Goal: Find specific page/section: Find specific page/section

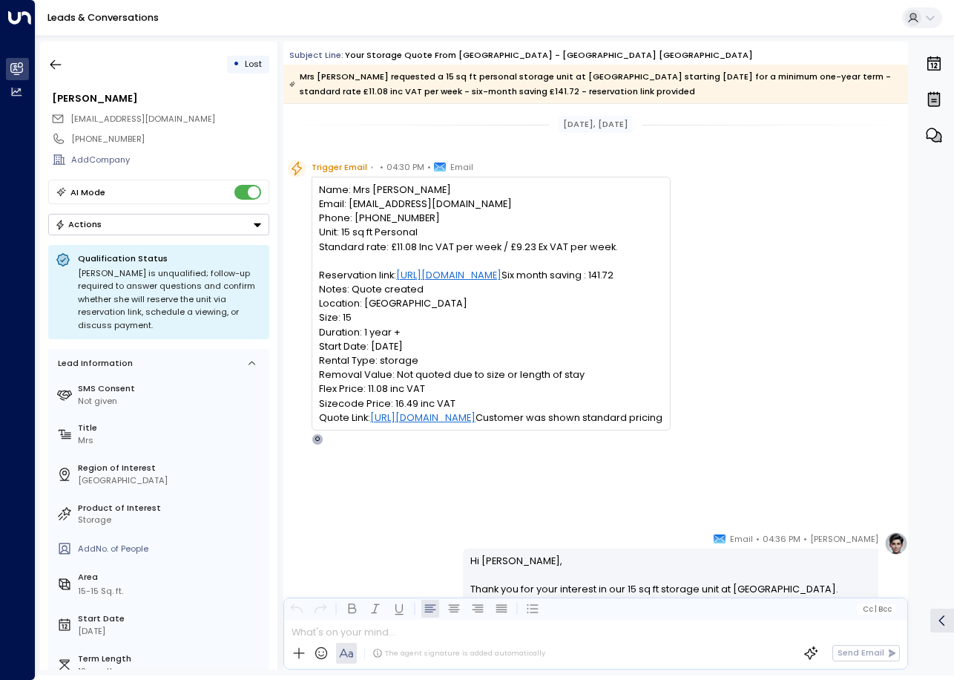
scroll to position [1072, 0]
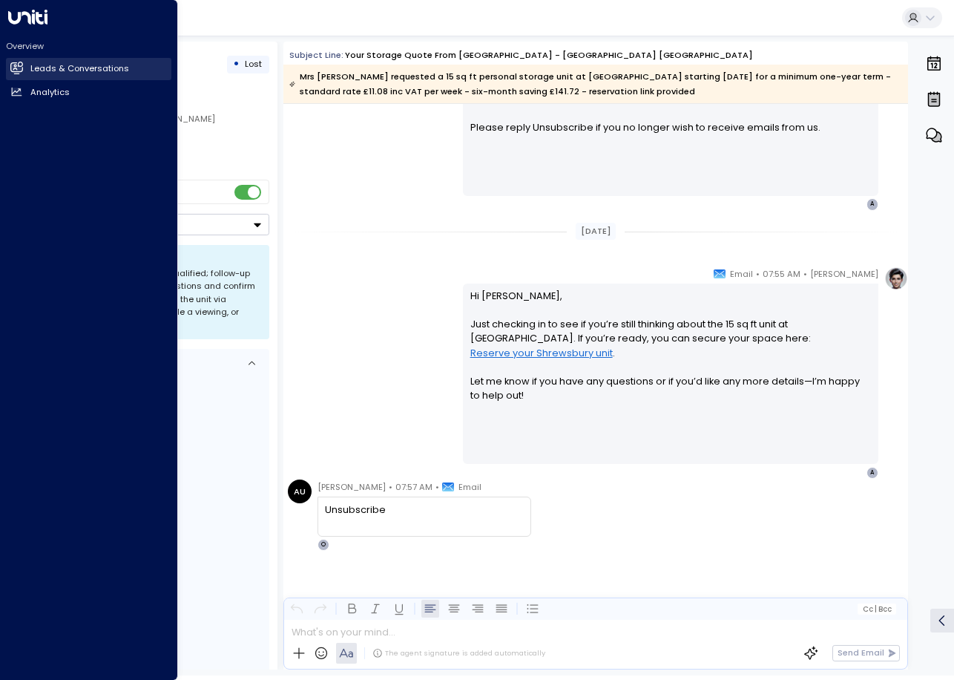
click at [26, 67] on link "Leads & Conversations Leads & Conversations" at bounding box center [88, 69] width 165 height 22
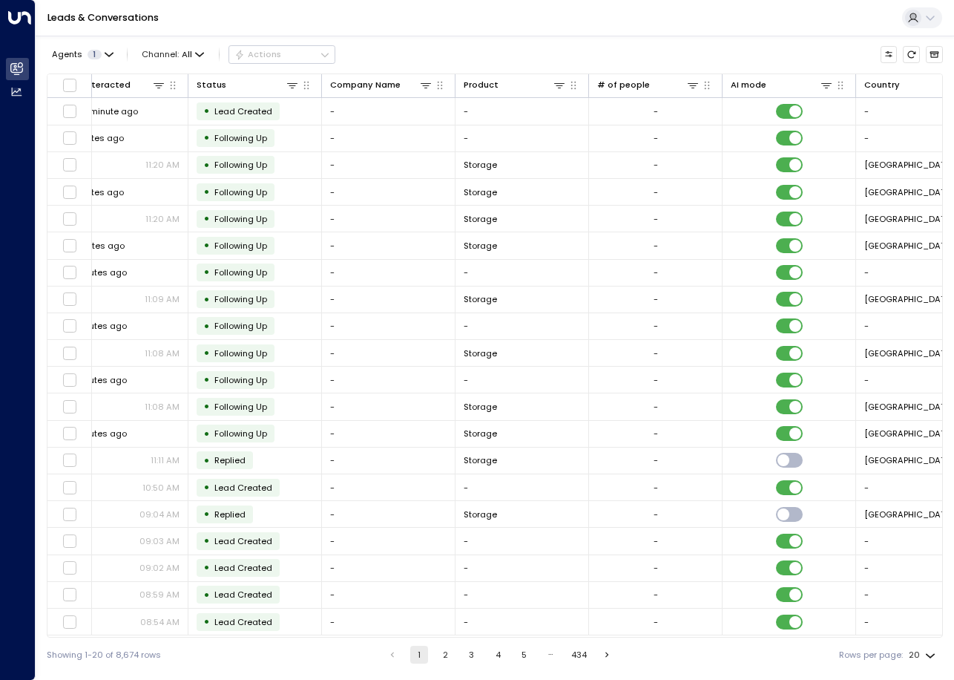
scroll to position [0, 492]
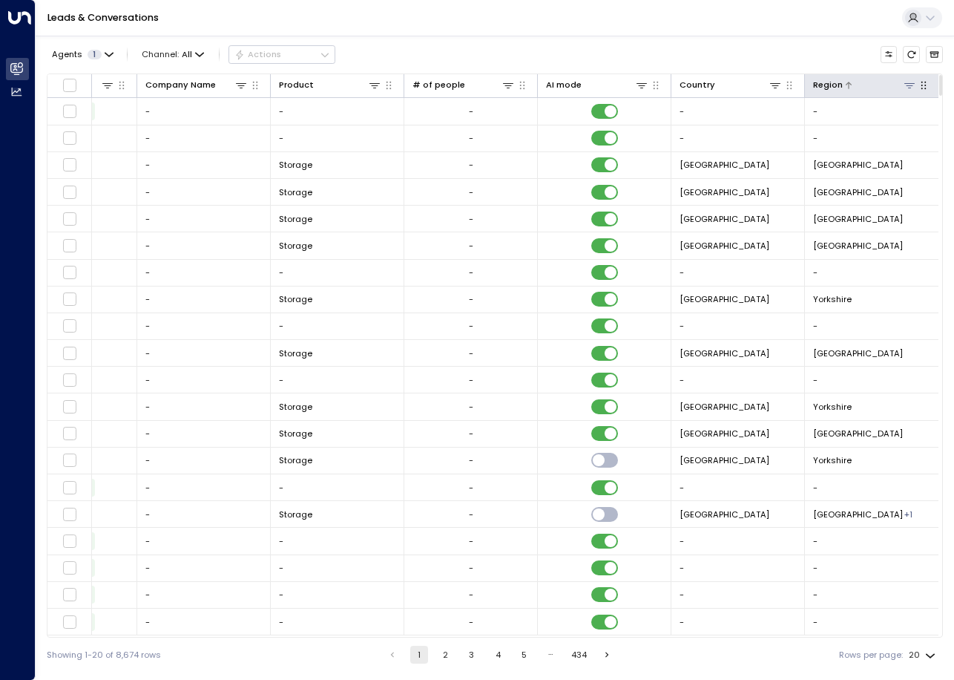
click at [905, 85] on icon at bounding box center [910, 85] width 10 height 5
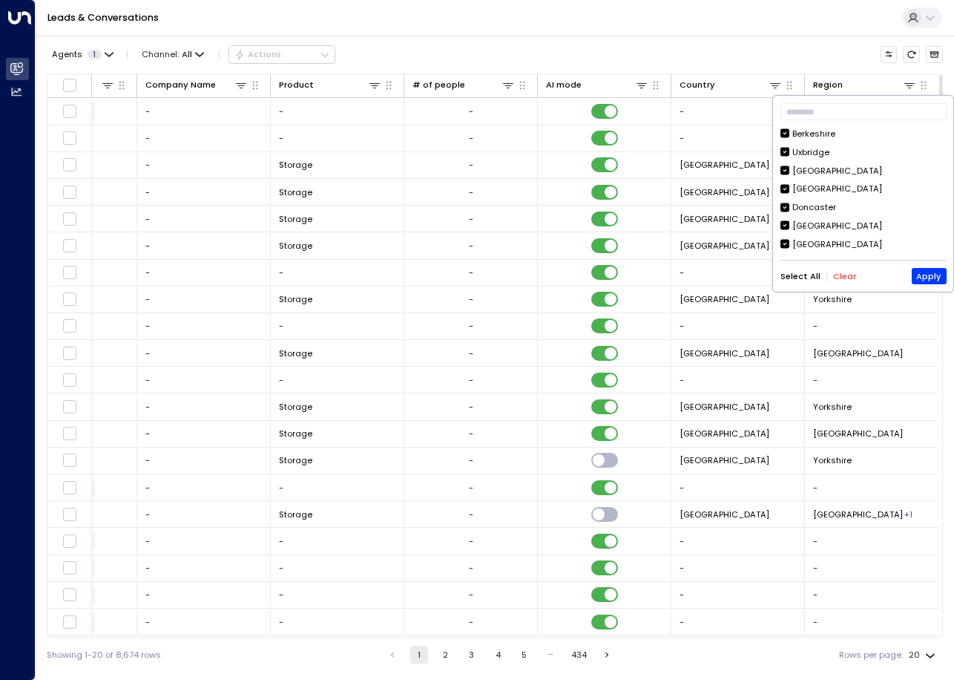
click at [843, 281] on button "Clear" at bounding box center [844, 277] width 23 height 10
click at [819, 229] on div "[GEOGRAPHIC_DATA]" at bounding box center [838, 227] width 90 height 13
click at [933, 278] on button "Apply" at bounding box center [929, 276] width 35 height 16
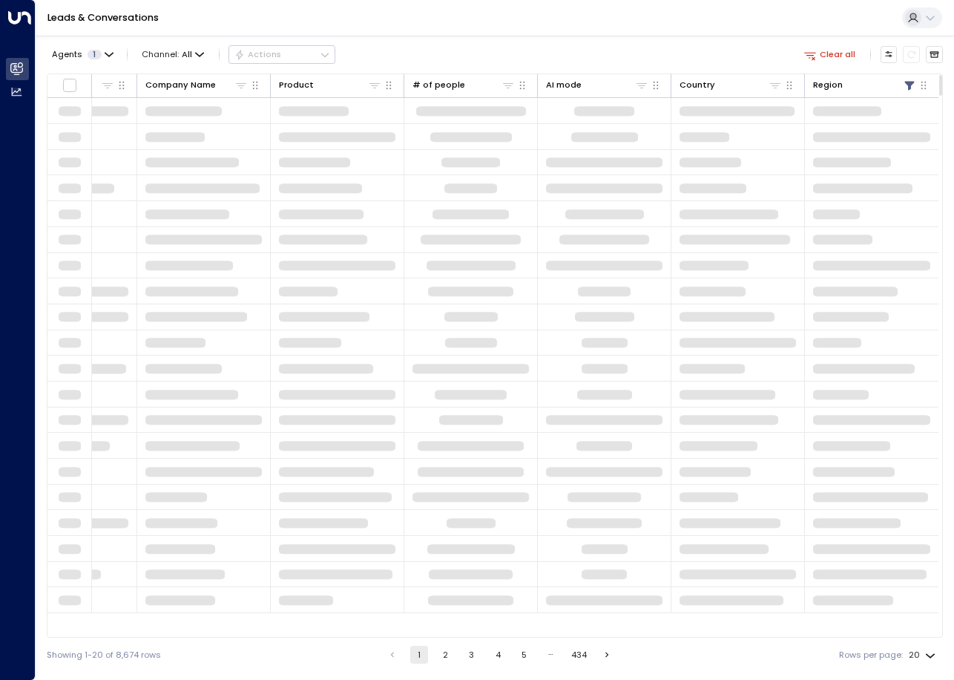
scroll to position [0, 489]
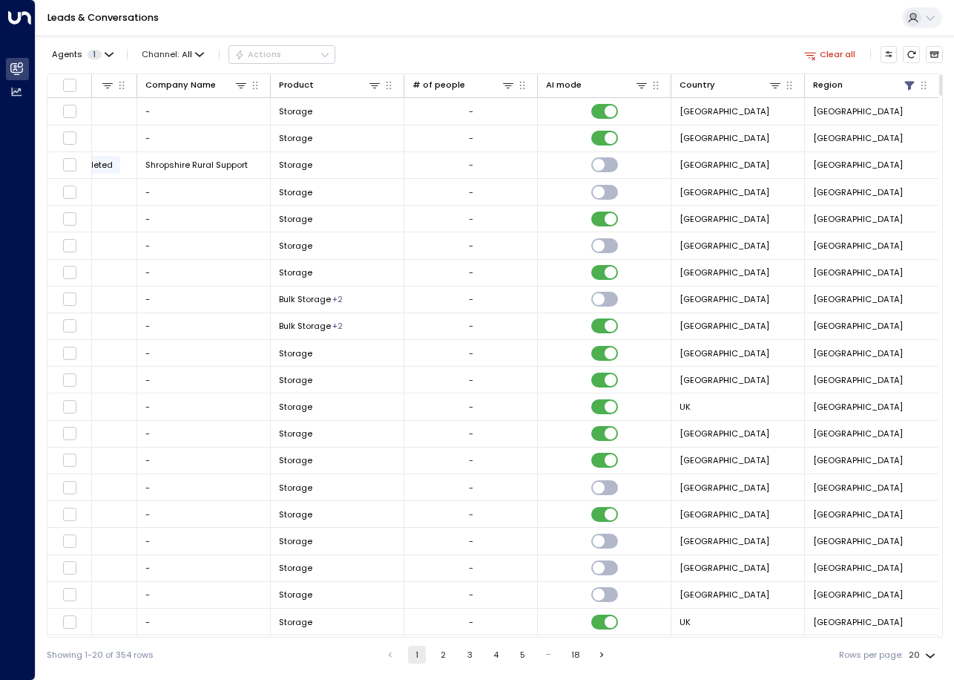
click at [933, 655] on body "Overview Leads & Conversations Leads & Conversations Analytics Analytics Leads …" at bounding box center [477, 336] width 954 height 672
click at [930, 649] on li "100" at bounding box center [922, 650] width 39 height 23
type input "***"
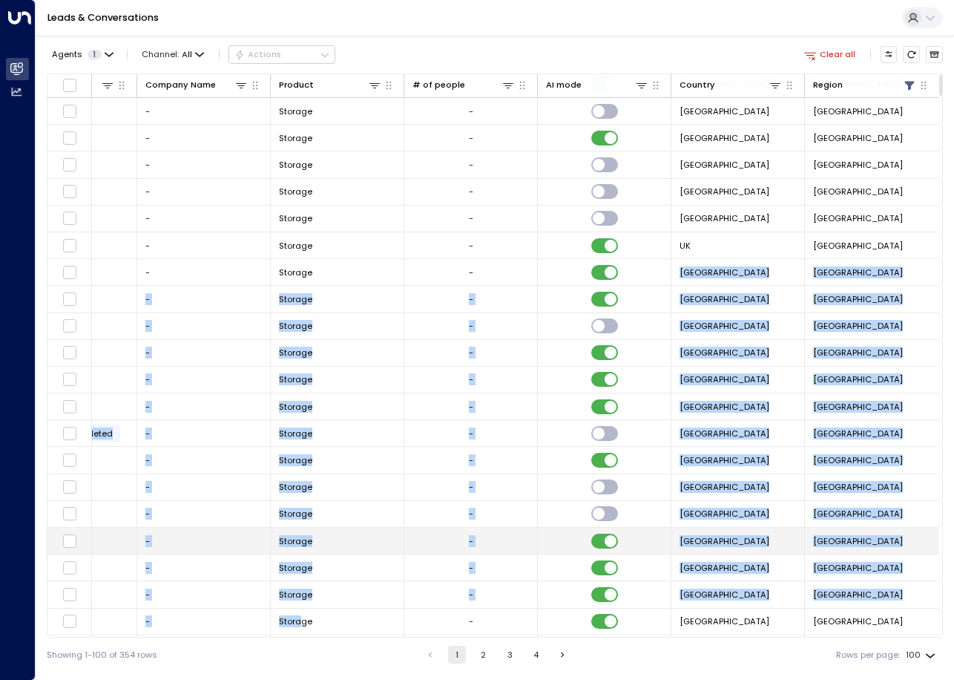
scroll to position [443, 489]
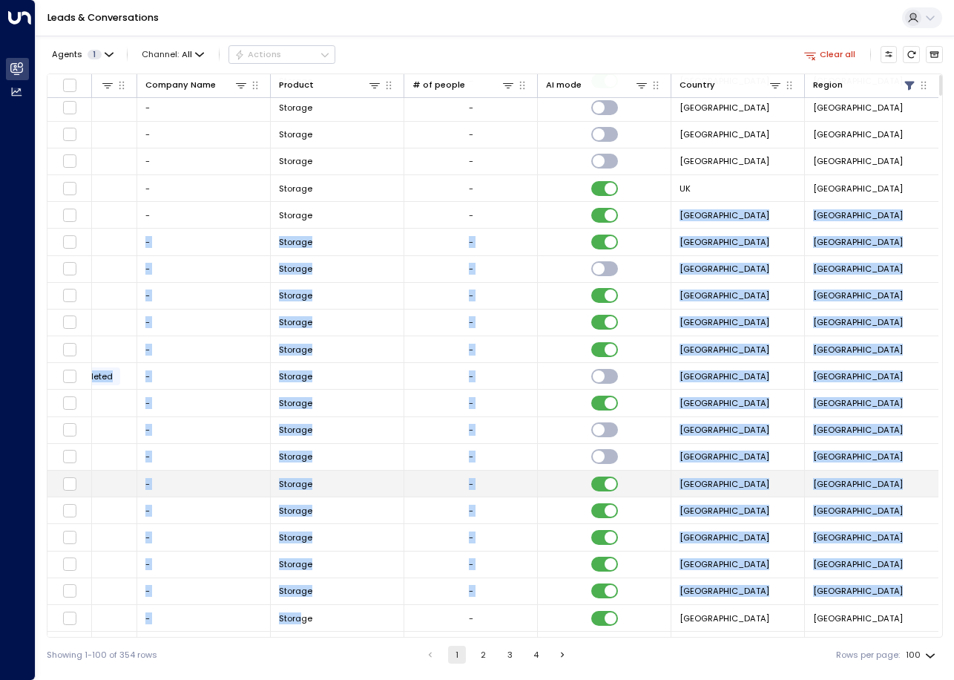
drag, startPoint x: 597, startPoint y: 637, endPoint x: 301, endPoint y: 629, distance: 296.2
click at [301, 629] on div "Lead Name Lead Email Last Interacted Status Company Name Product # of people AI…" at bounding box center [495, 355] width 896 height 564
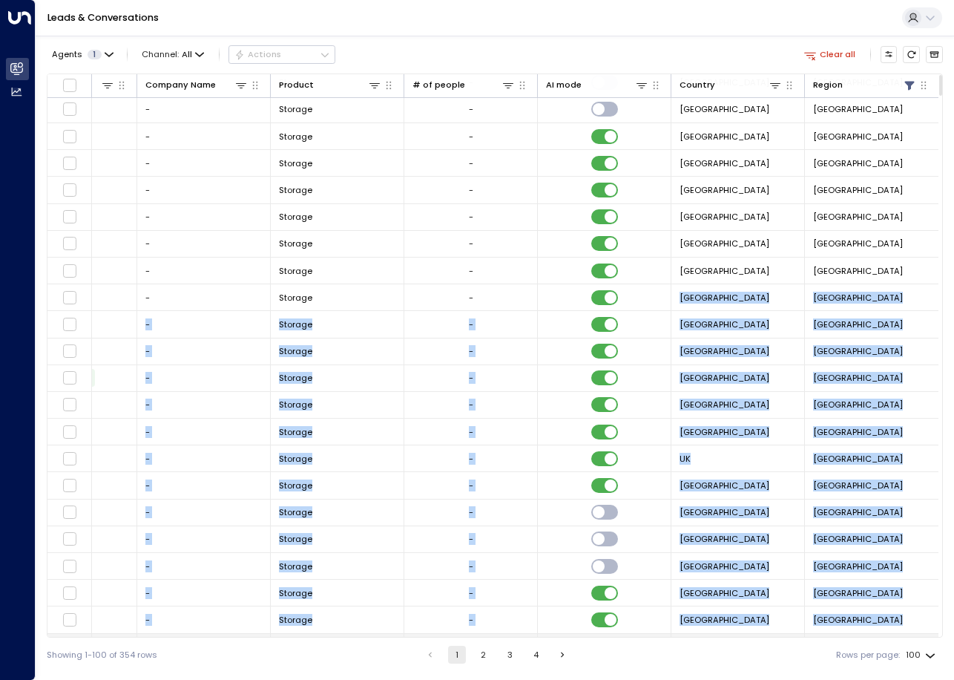
scroll to position [844, 489]
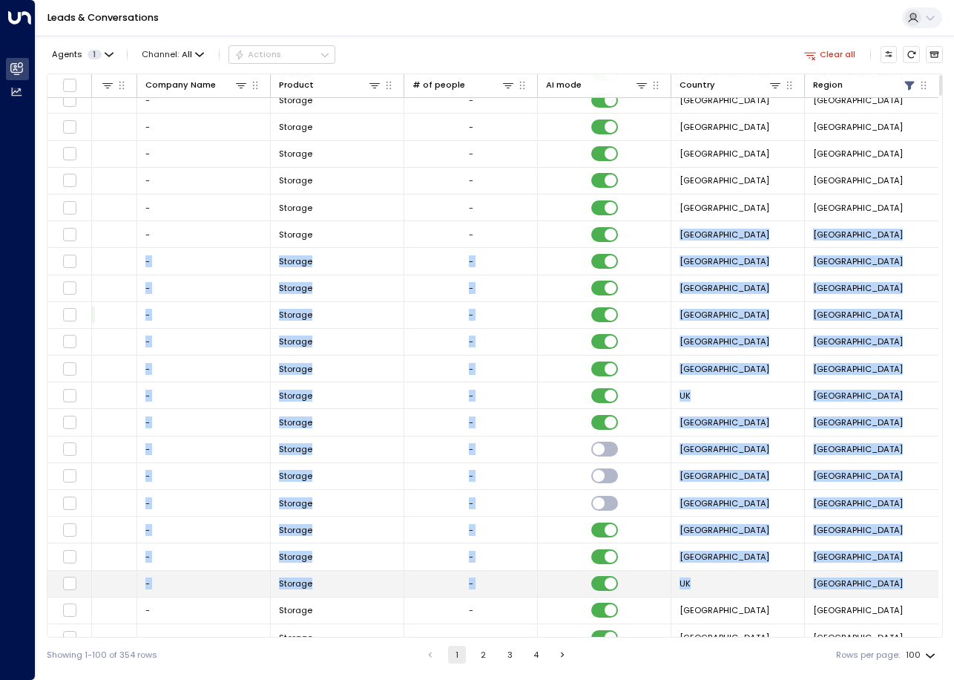
drag, startPoint x: 482, startPoint y: 634, endPoint x: 131, endPoint y: 627, distance: 351.8
click at [131, 627] on tbody "[PERSON_NAME] 2 [EMAIL_ADDRESS][DOMAIN_NAME] 23 minutes ago • Following Up - St…" at bounding box center [248, 597] width 1380 height 2686
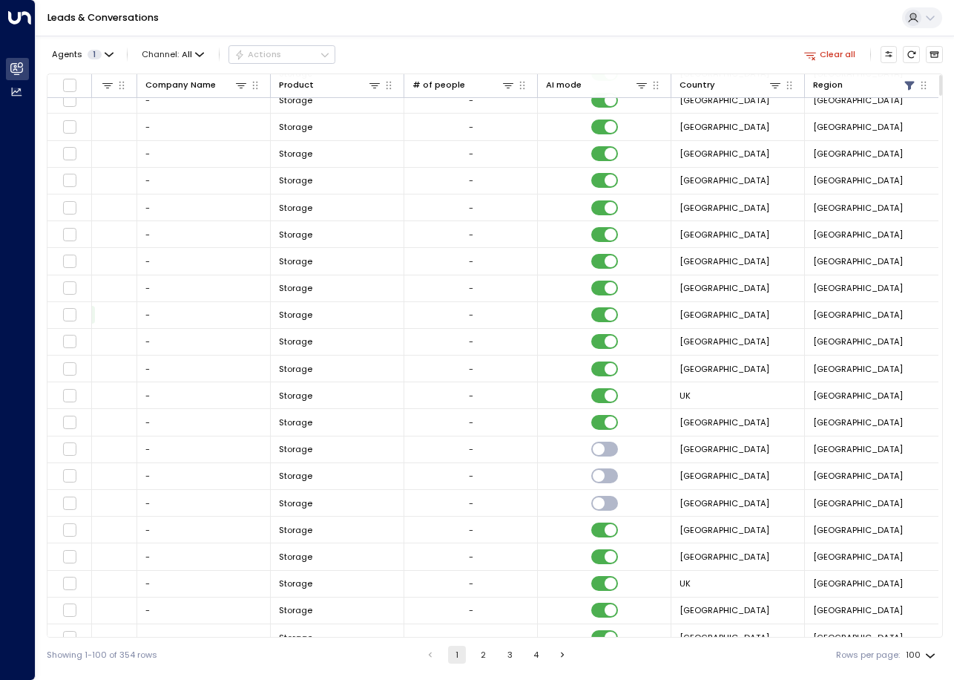
click at [948, 132] on div "Agents 1 Channel: All Actions Clear all Lead Name Lead Email Last Interacted St…" at bounding box center [495, 354] width 919 height 636
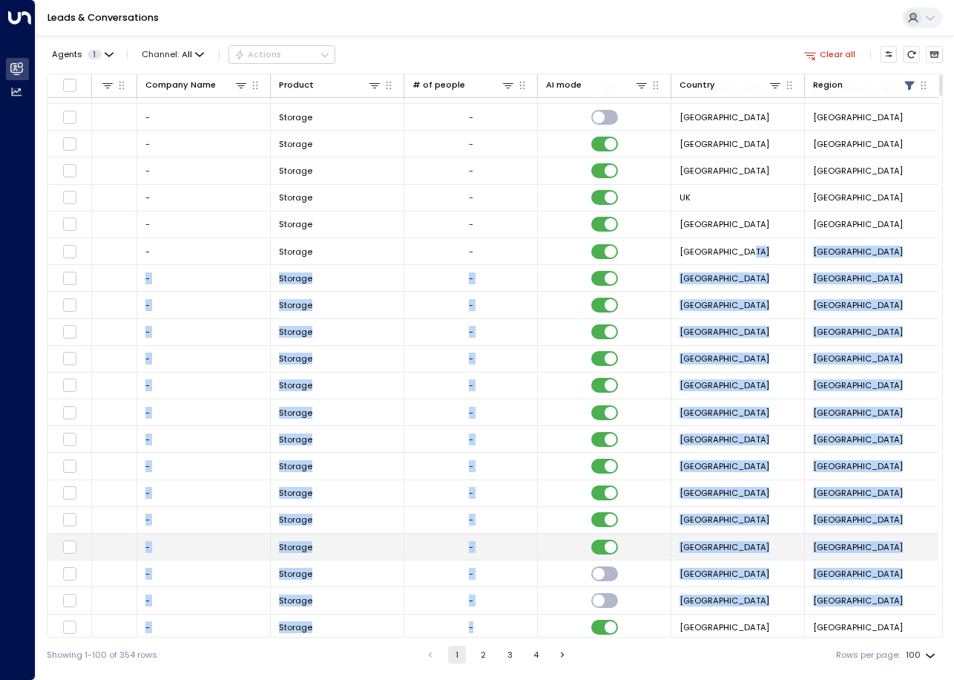
drag, startPoint x: 792, startPoint y: 633, endPoint x: 486, endPoint y: 633, distance: 305.7
click at [486, 633] on tbody "[PERSON_NAME] 2 [EMAIL_ADDRESS][DOMAIN_NAME] 23 minutes ago • Following Up - St…" at bounding box center [248, 211] width 1380 height 2686
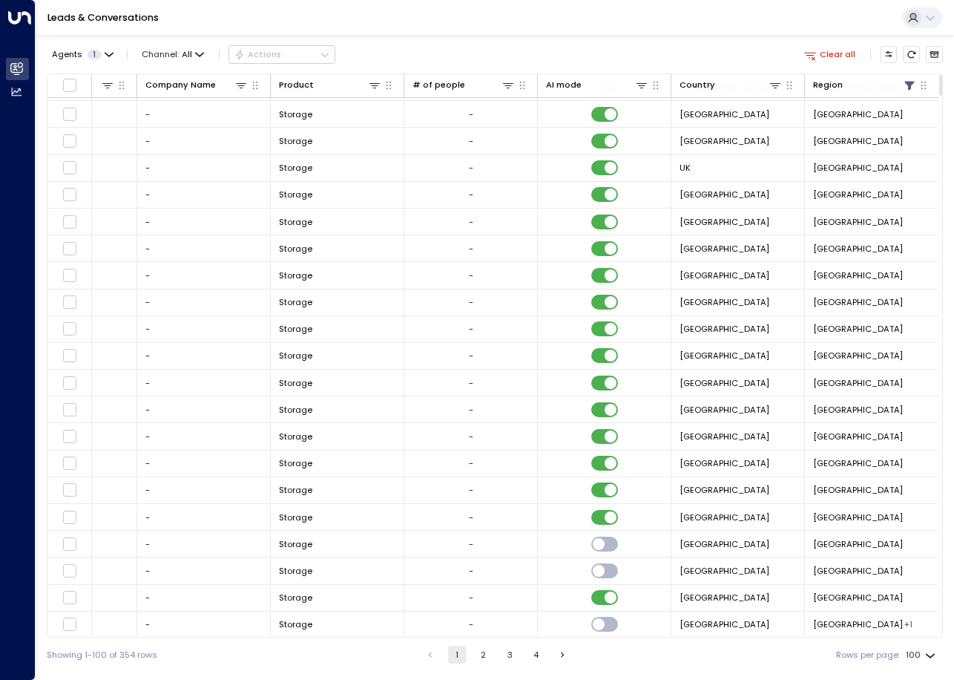
click at [949, 171] on div "Agents 1 Channel: All Actions Clear all Lead Name Lead Email Last Interacted St…" at bounding box center [495, 354] width 919 height 636
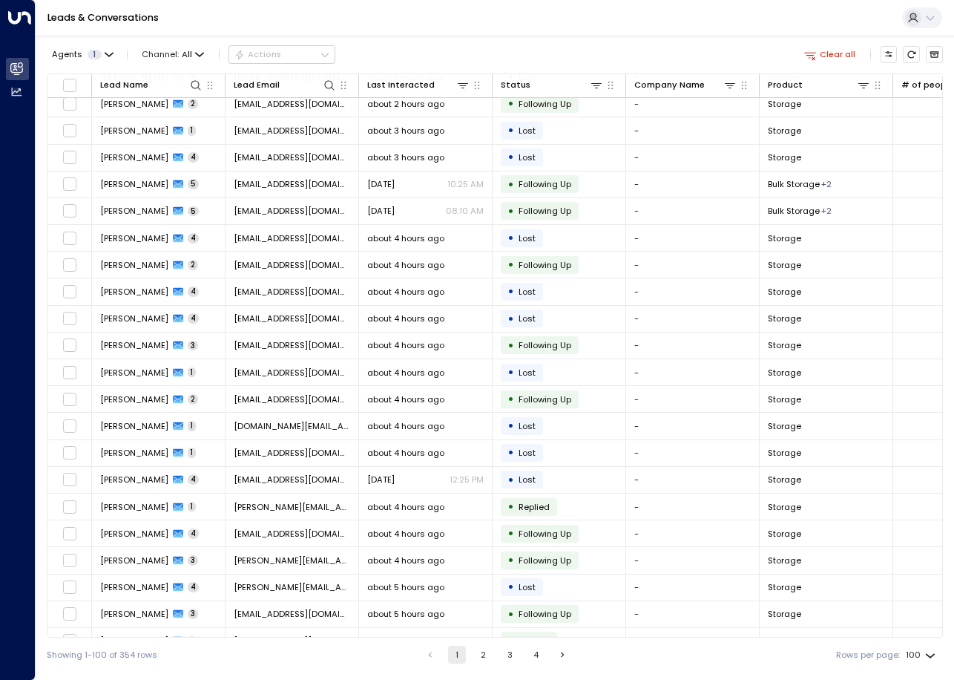
scroll to position [0, 0]
